Goal: Information Seeking & Learning: Find specific fact

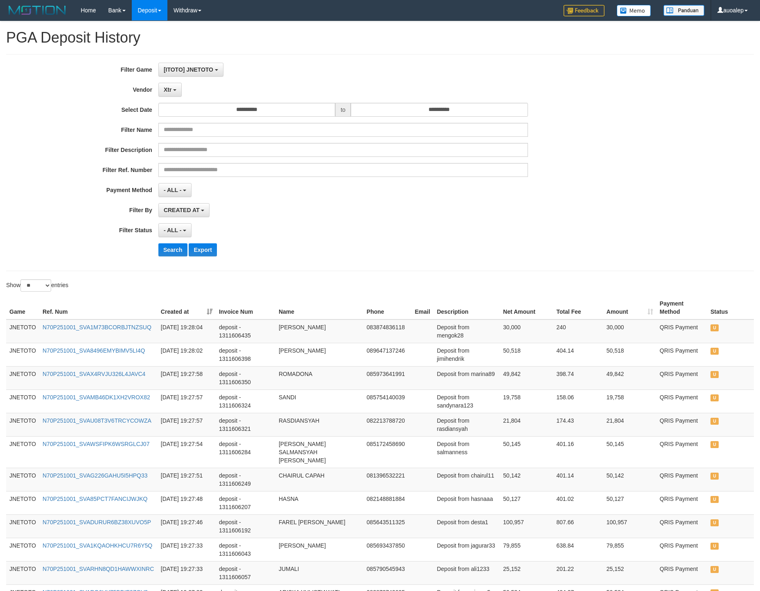
select select "**********"
select select "*"
click at [171, 256] on button "Search" at bounding box center [172, 249] width 29 height 13
drag, startPoint x: 47, startPoint y: 285, endPoint x: 47, endPoint y: 294, distance: 8.2
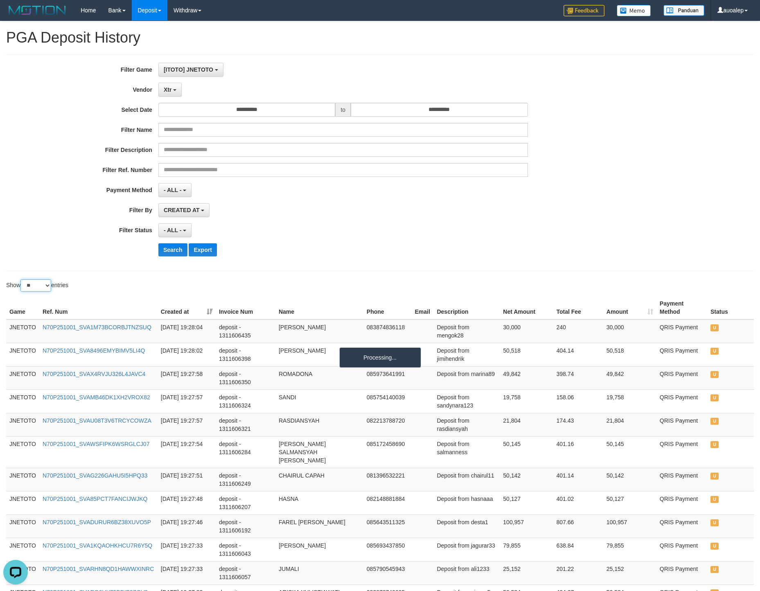
click at [47, 285] on select "** ** ** ***" at bounding box center [35, 285] width 31 height 12
select select "***"
click at [22, 282] on select "** ** ** ***" at bounding box center [35, 285] width 31 height 12
click at [170, 256] on button "Search" at bounding box center [172, 249] width 29 height 13
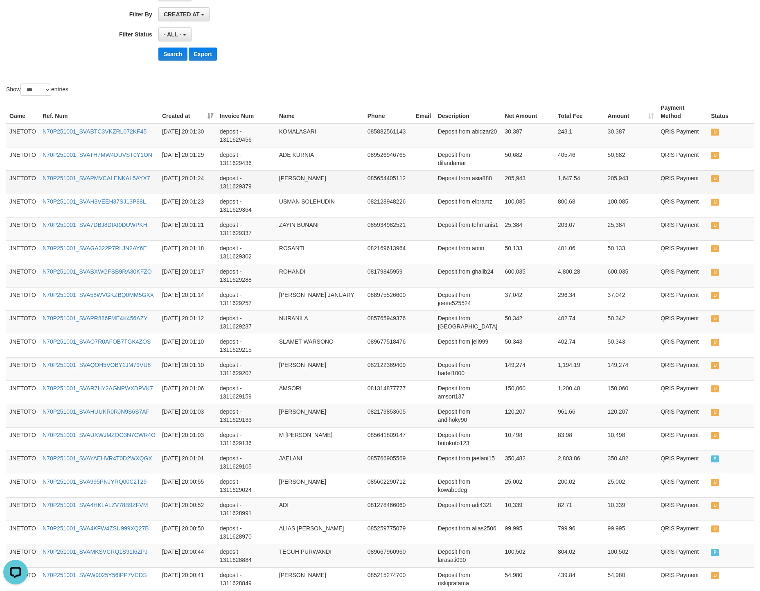
scroll to position [22, 0]
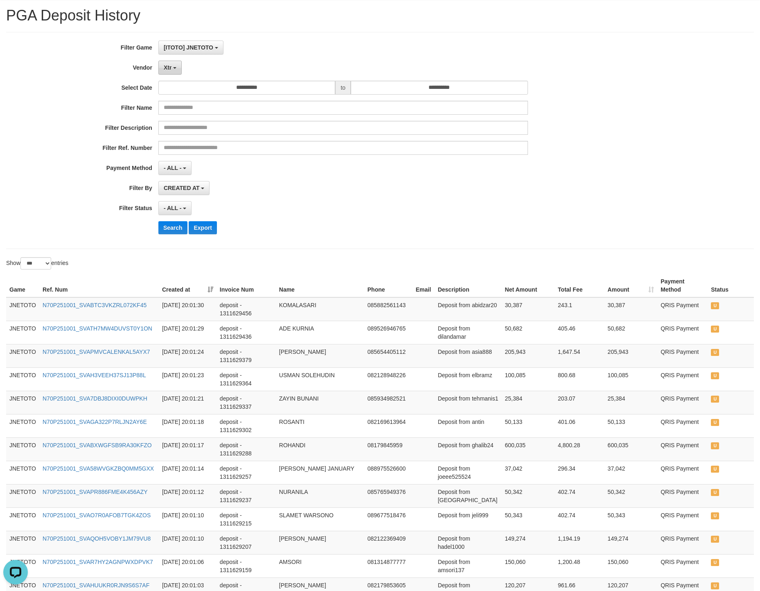
click at [175, 73] on button "Xtr" at bounding box center [169, 68] width 23 height 14
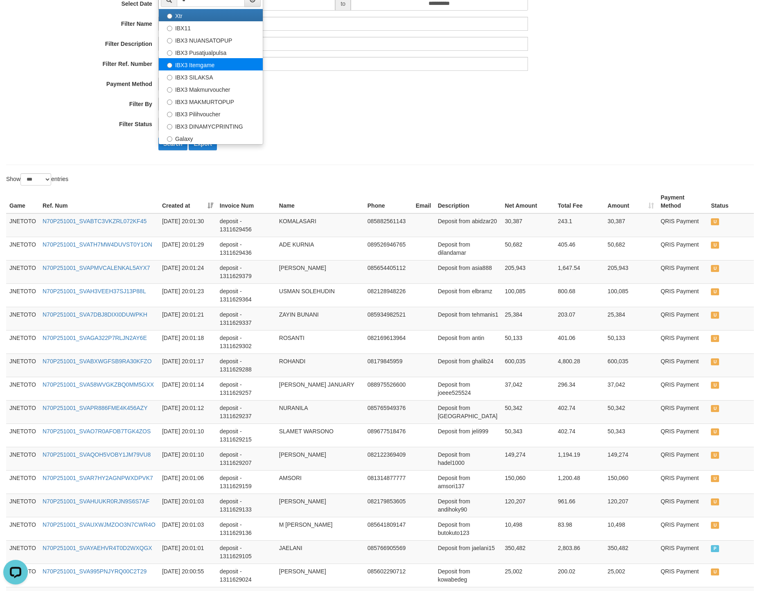
scroll to position [0, 0]
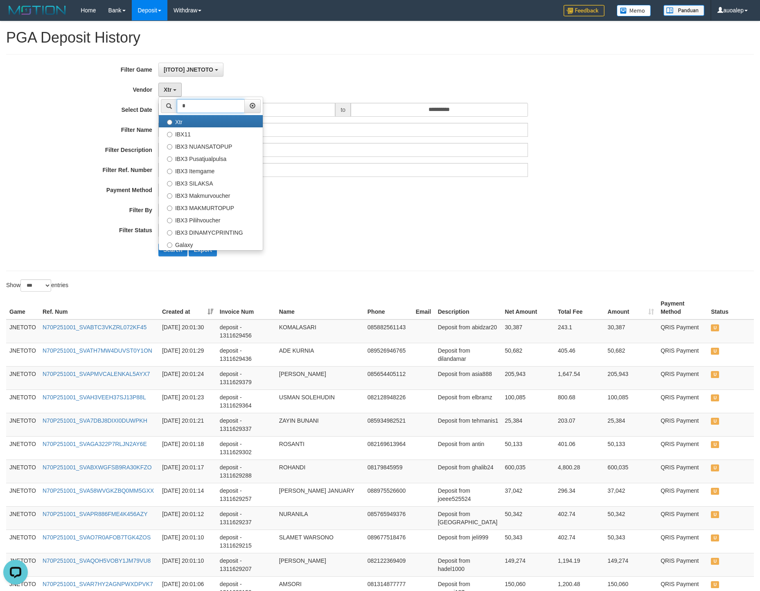
click at [209, 105] on input "*" at bounding box center [211, 106] width 68 height 14
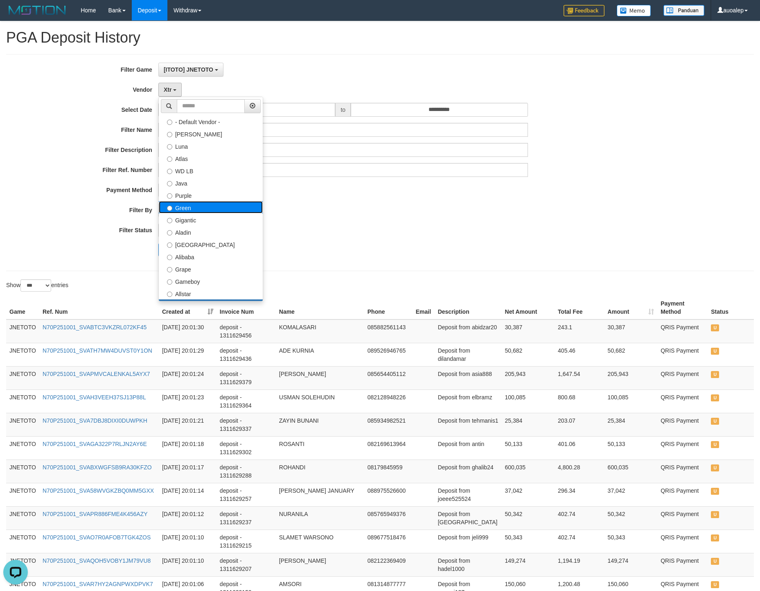
click at [214, 209] on label "Green" at bounding box center [211, 207] width 104 height 12
select select "**********"
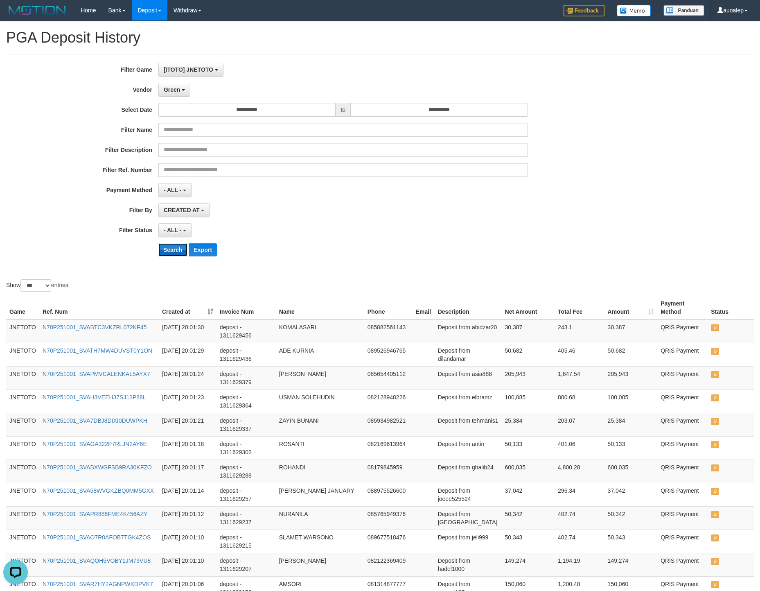
click at [176, 249] on button "Search" at bounding box center [172, 249] width 29 height 13
click at [176, 245] on button "Search" at bounding box center [172, 249] width 29 height 13
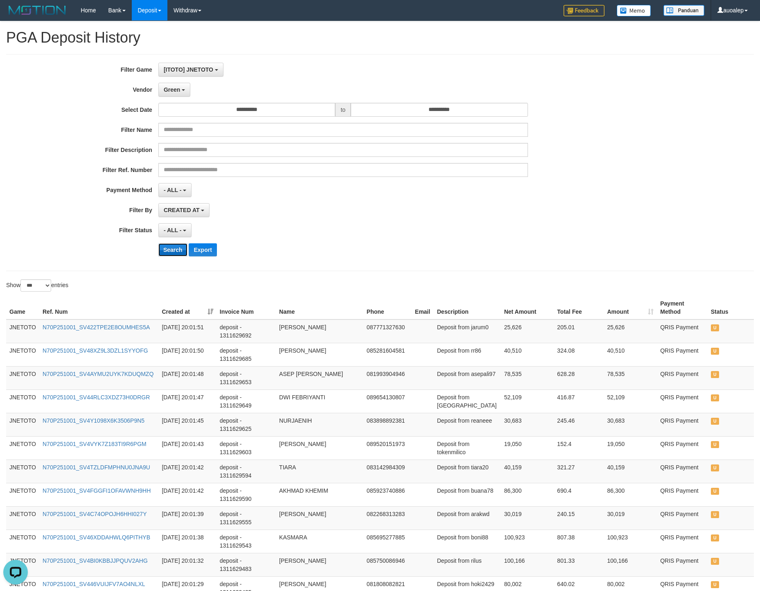
click at [176, 247] on button "Search" at bounding box center [172, 249] width 29 height 13
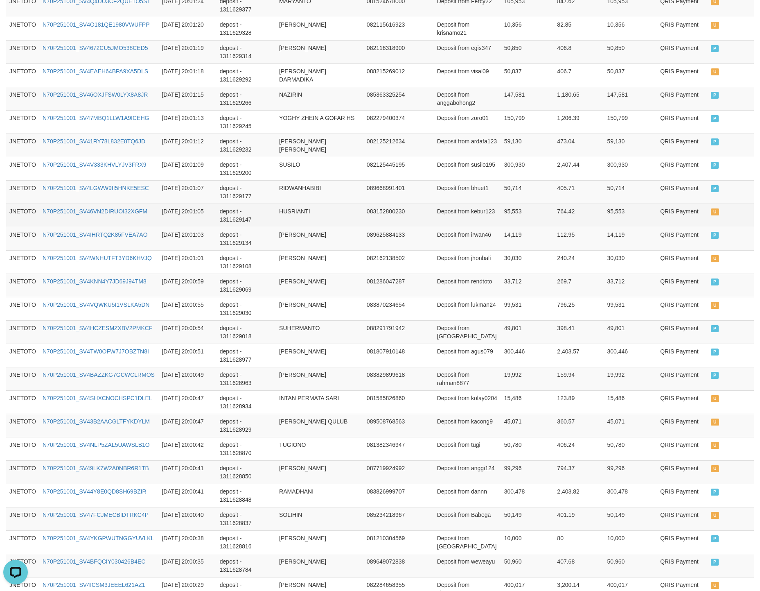
scroll to position [716, 0]
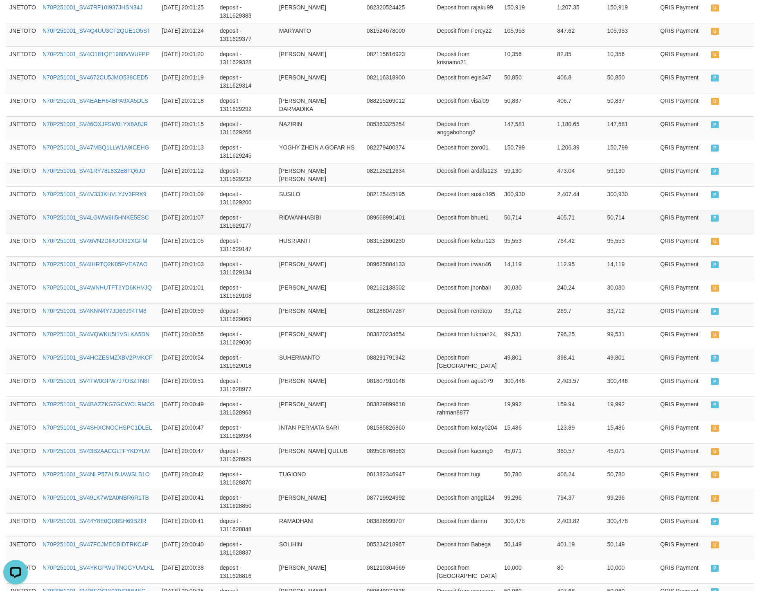
click at [470, 221] on td "Deposit from bhuet1" at bounding box center [467, 221] width 67 height 23
click at [481, 223] on td "Deposit from bhuet1" at bounding box center [467, 221] width 67 height 23
copy td "bhuet1"
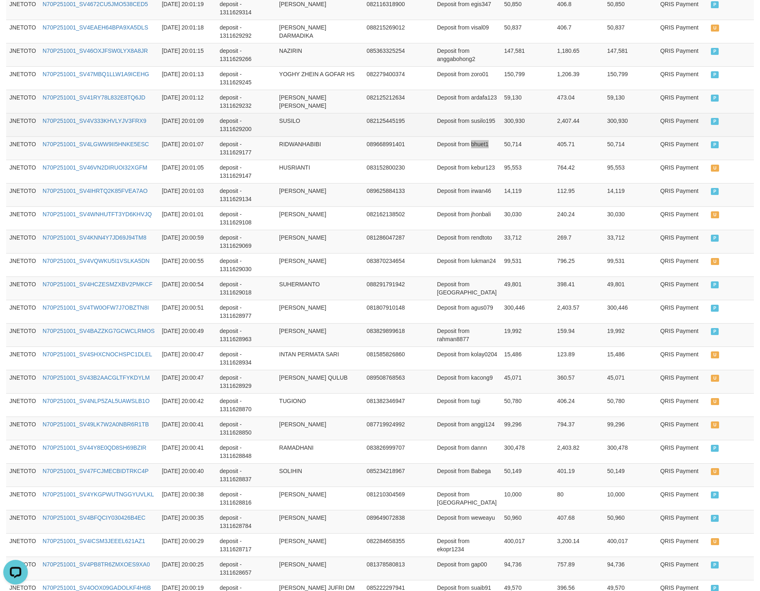
scroll to position [818, 0]
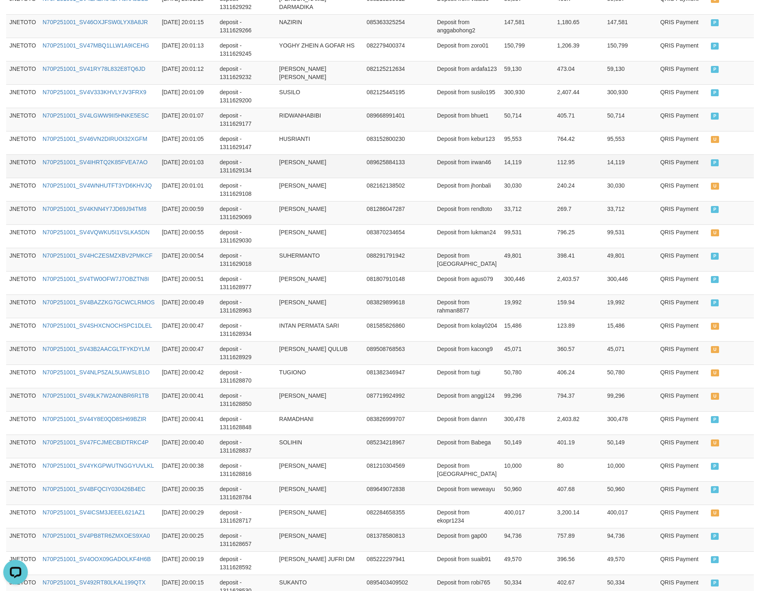
click at [486, 166] on td "Deposit from irwan46" at bounding box center [467, 165] width 67 height 23
copy td "irwan46"
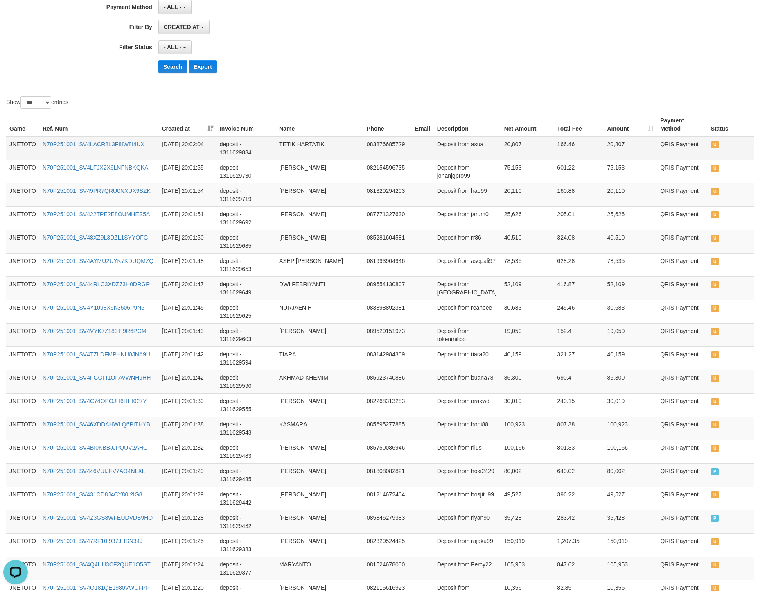
scroll to position [409, 0]
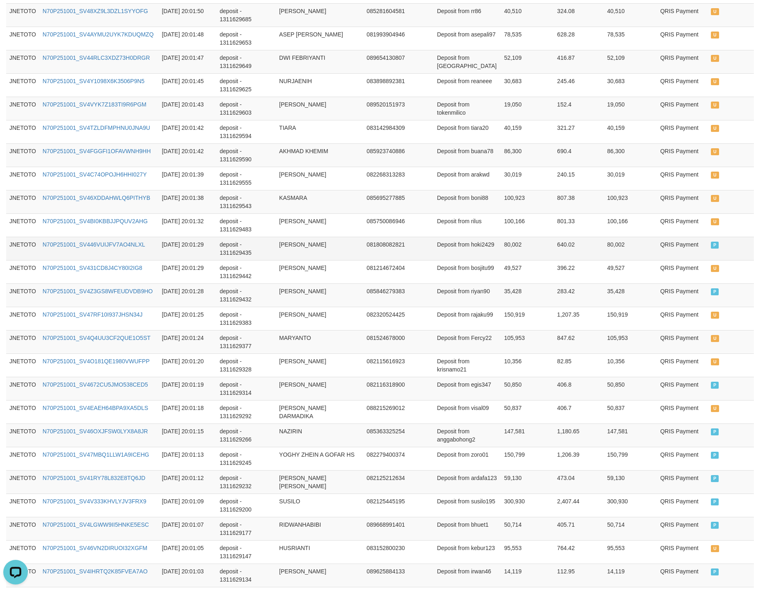
click at [490, 251] on td "Deposit from hoki2429" at bounding box center [467, 248] width 67 height 23
click at [490, 250] on td "Deposit from hoki2429" at bounding box center [467, 248] width 67 height 23
copy td "hoki2429"
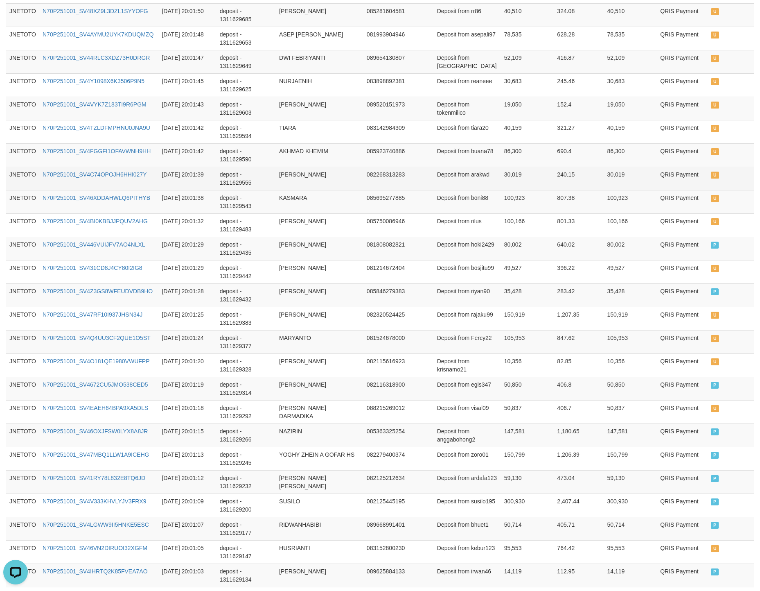
click at [481, 177] on td "Deposit from arakwd" at bounding box center [467, 178] width 67 height 23
copy td "arakwd"
